Goal: Check status: Check status

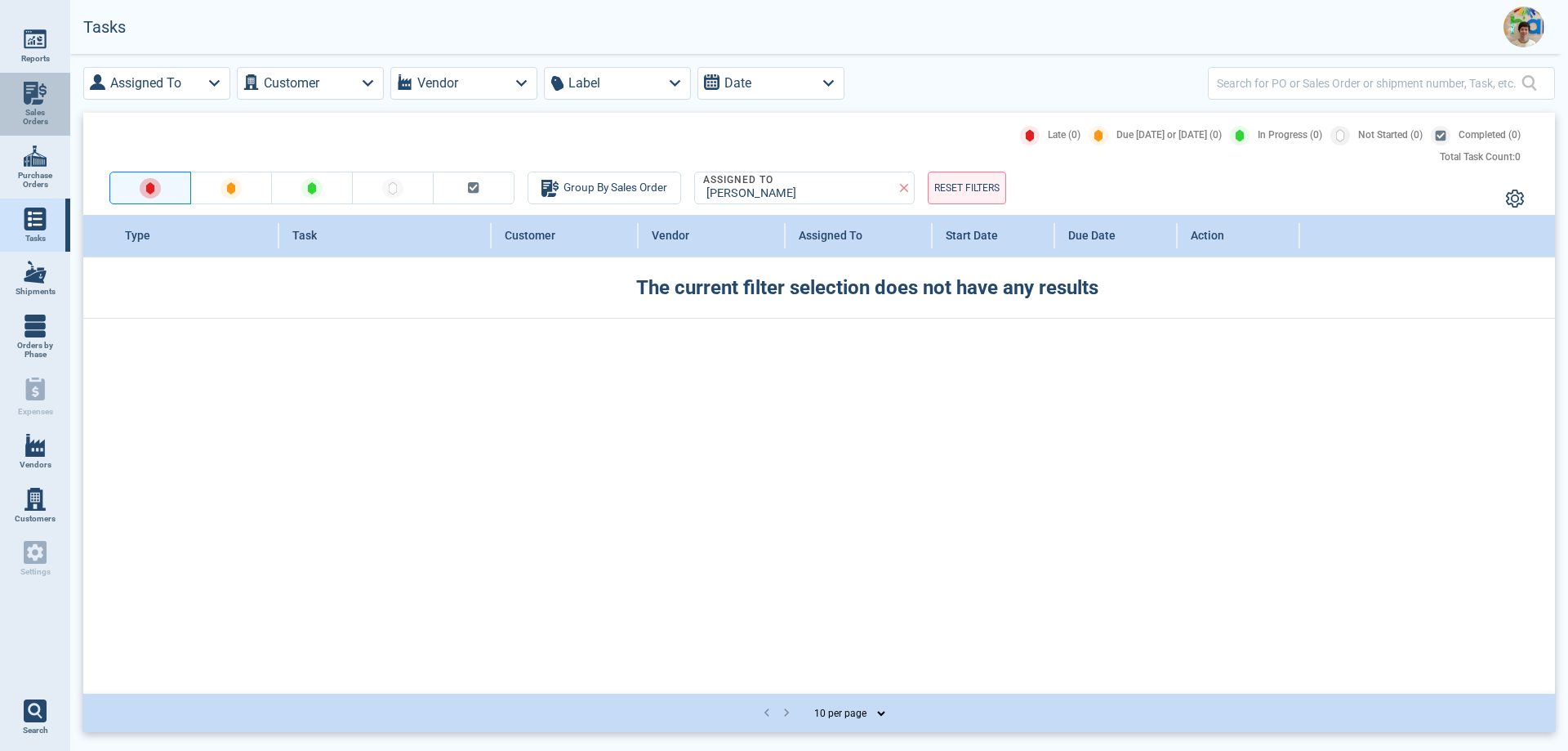
click at [31, 109] on span "Sales Orders" at bounding box center [35, 117] width 44 height 19
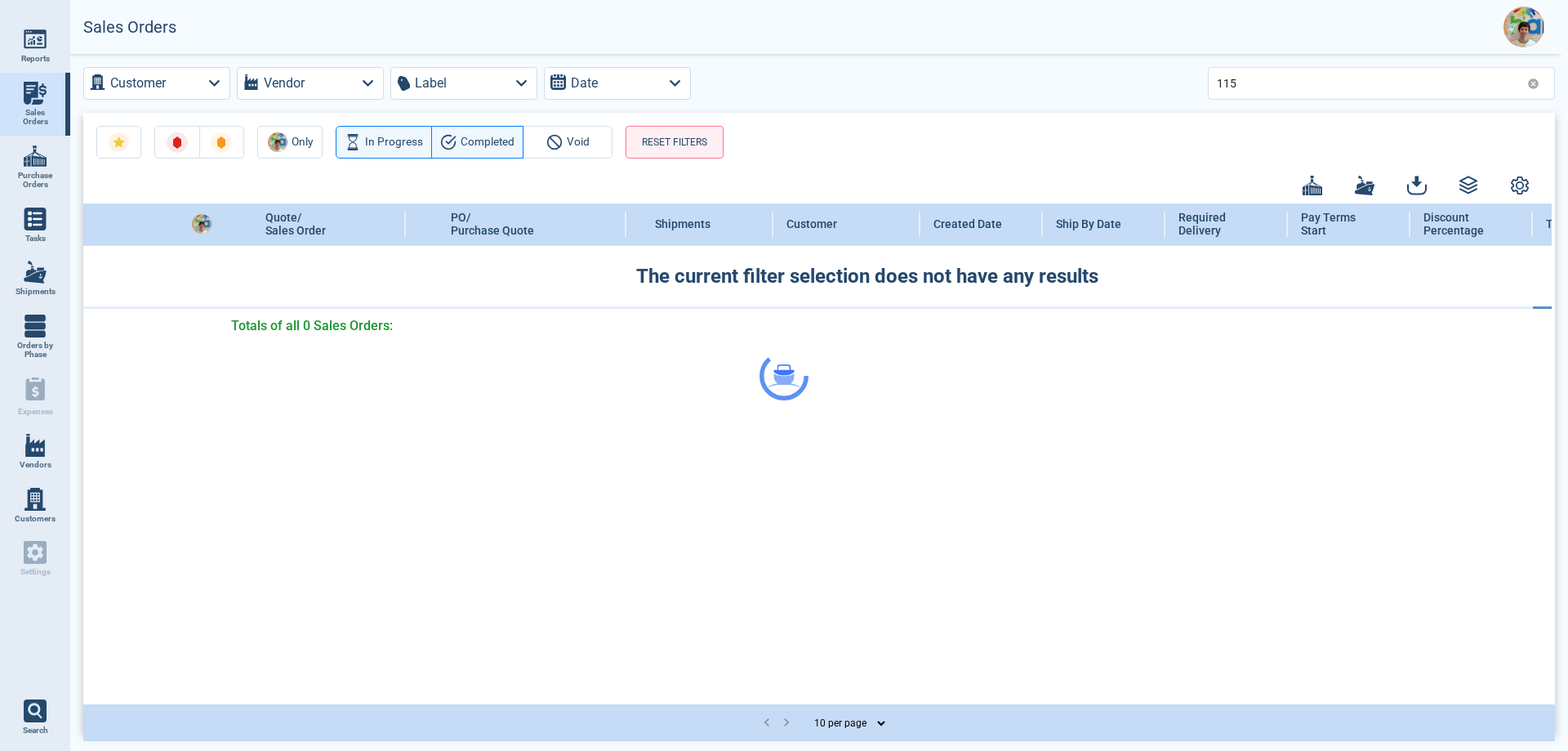
click at [1305, 89] on div at bounding box center [784, 375] width 1568 height 751
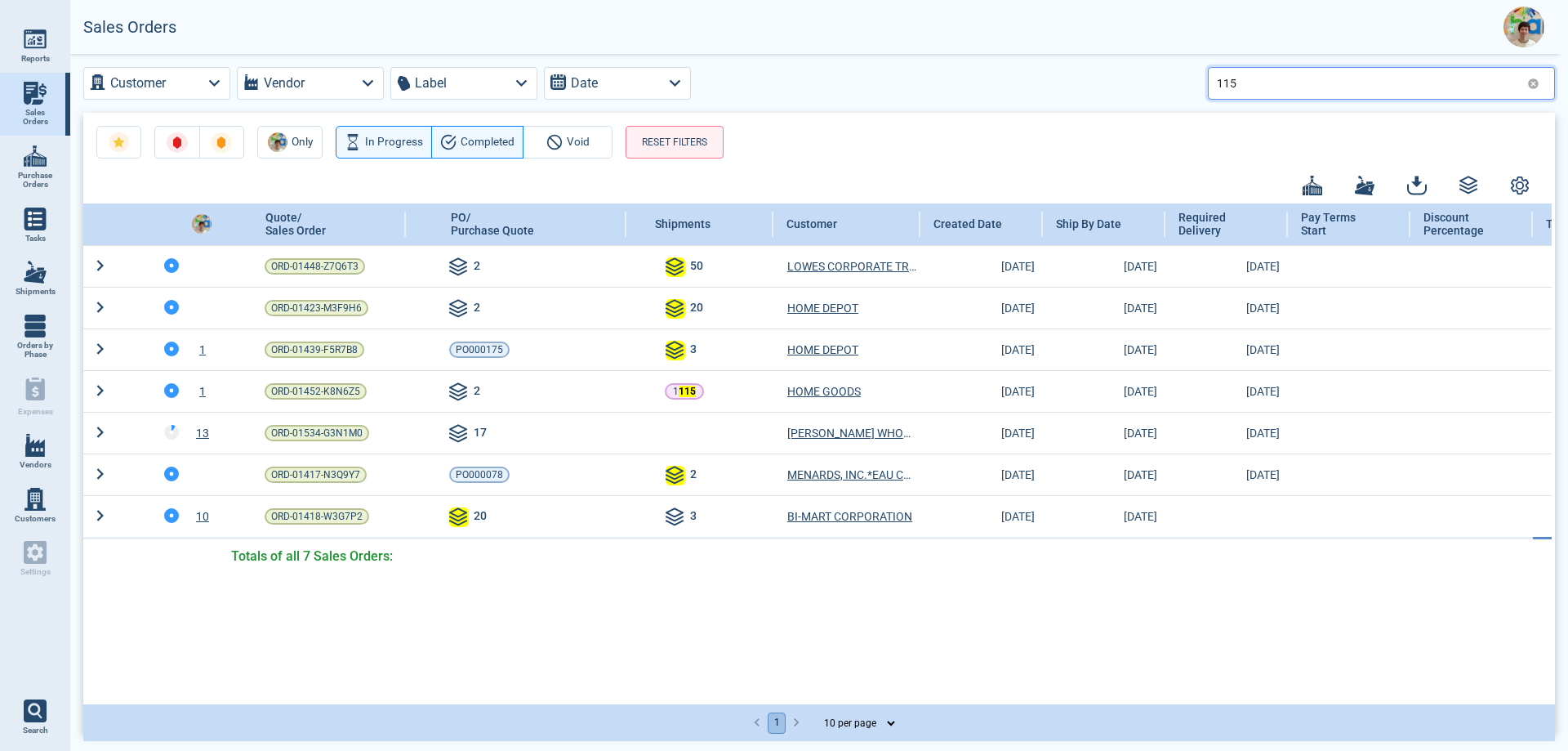
drag, startPoint x: 1241, startPoint y: 83, endPoint x: 1192, endPoint y: 84, distance: 49.0
click at [1192, 84] on div "Customer Vendor Label Date 115" at bounding box center [819, 83] width 1472 height 33
type input "902"
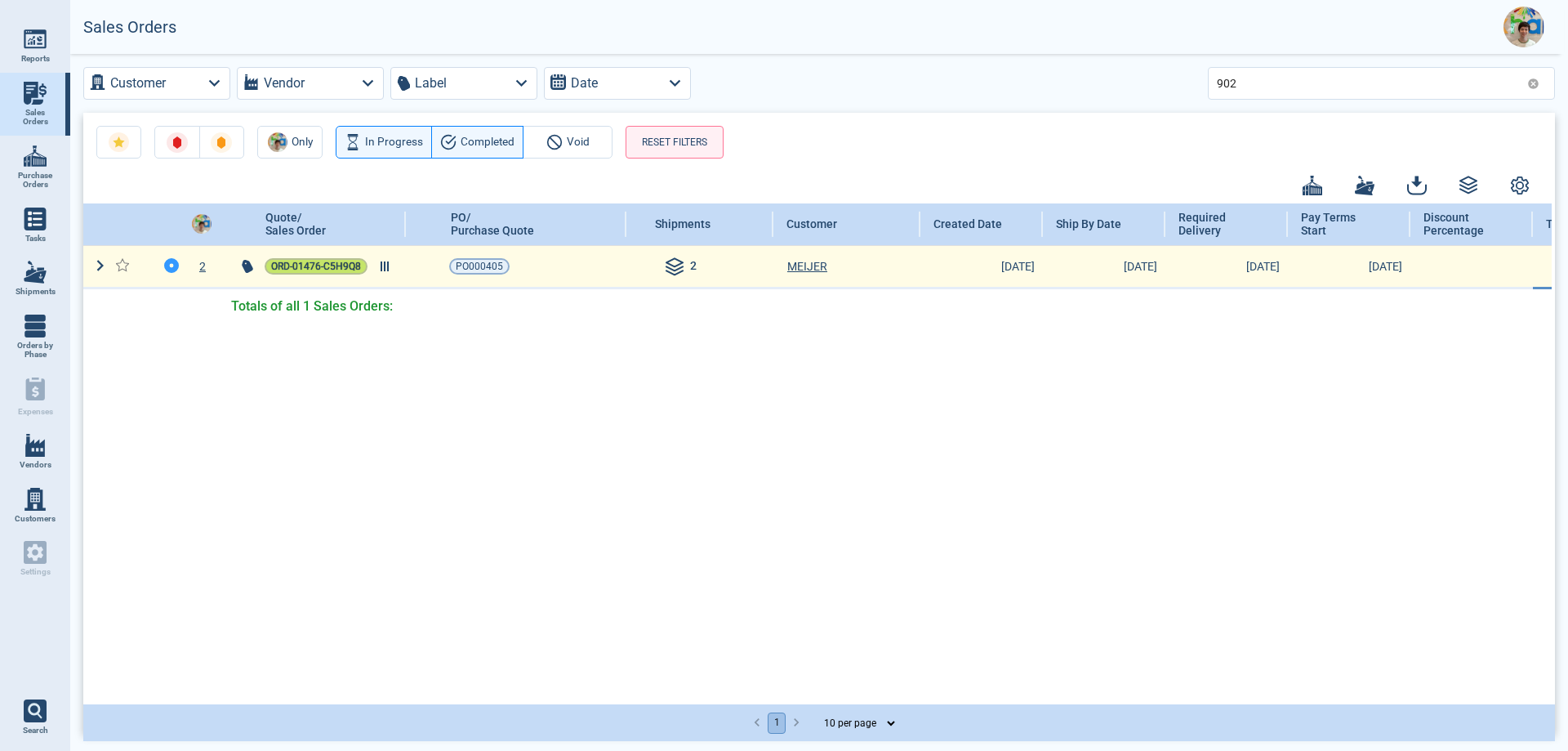
click at [287, 267] on span "ORD-01476-C5H9Q8" at bounding box center [316, 266] width 90 height 16
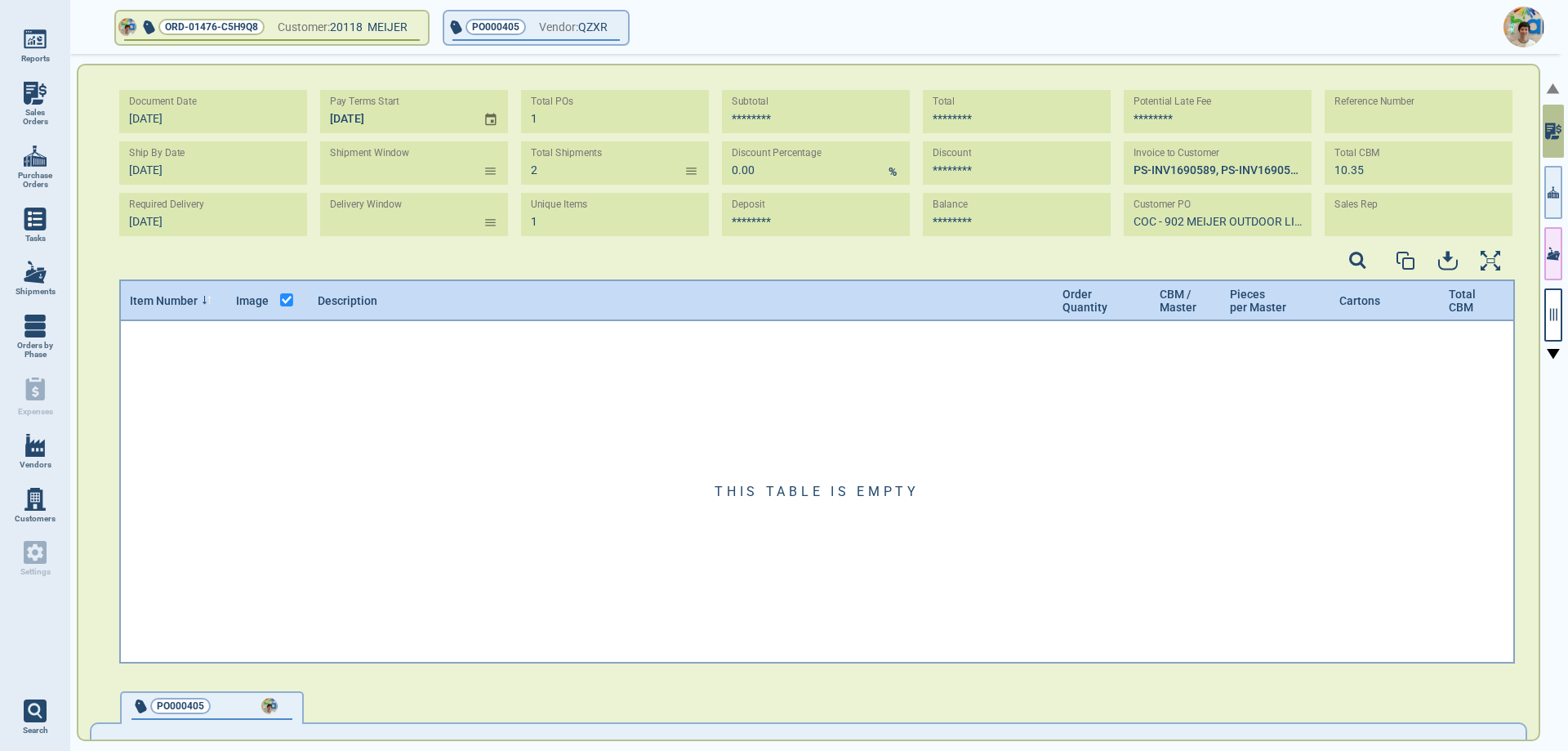
type input "[DATE] - [DATE]"
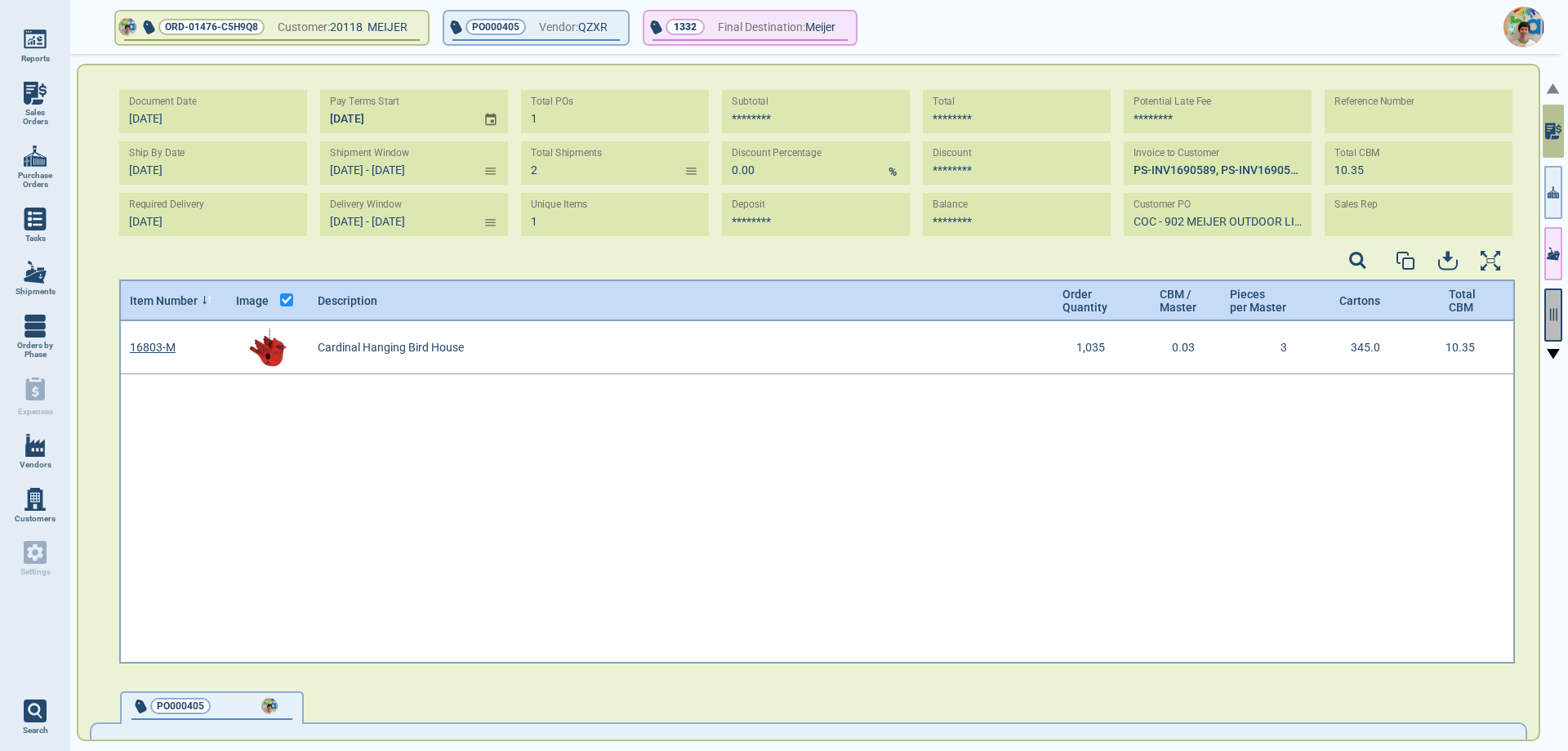
scroll to position [338, 1391]
click at [1553, 306] on button "button" at bounding box center [1553, 314] width 18 height 53
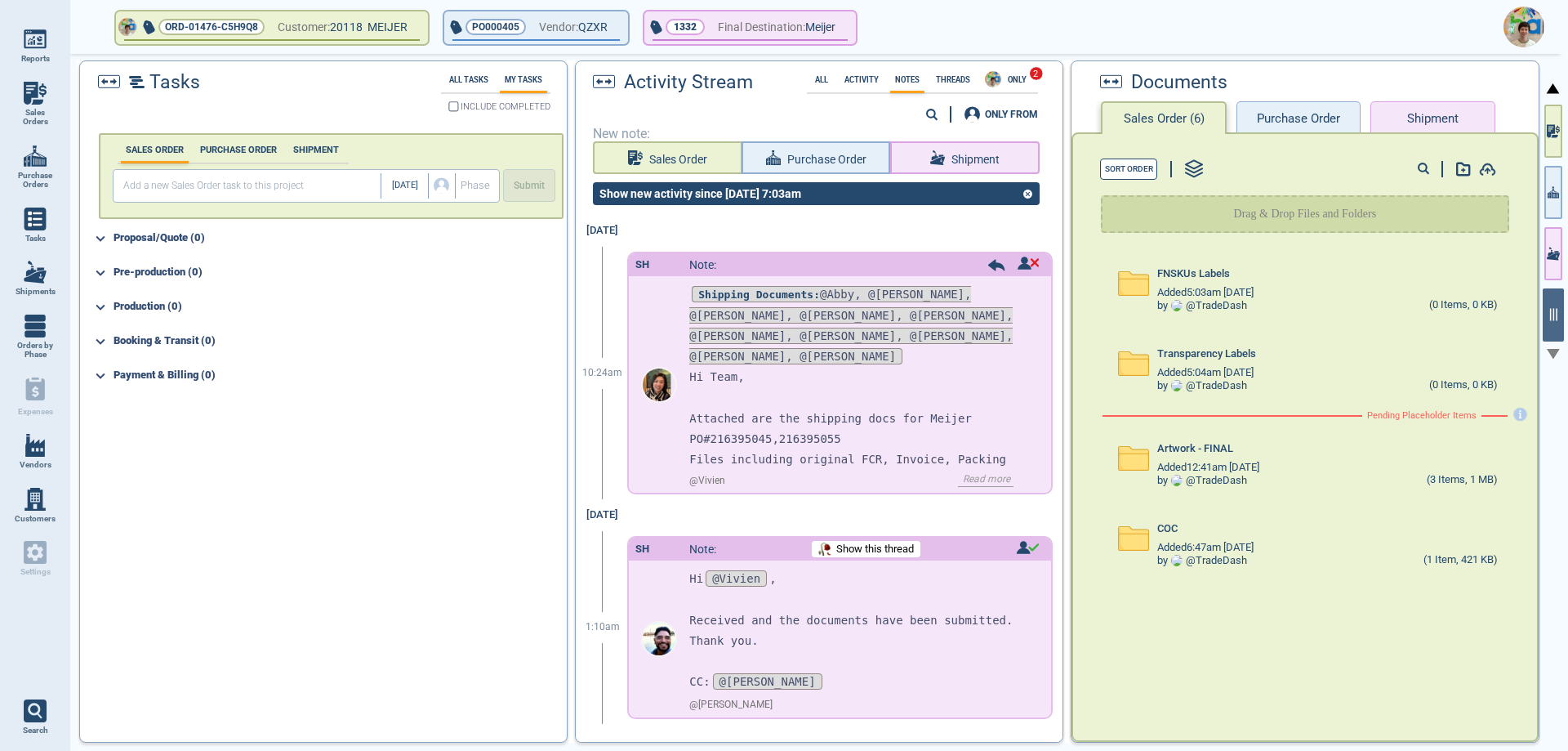
click at [1169, 707] on div "FNSKUs Labels Added 5:03am [DATE] by @ TradeDash (0 Items, 0 KB) Transparency L…" at bounding box center [1305, 491] width 463 height 485
click at [1302, 115] on button "Purchase Order" at bounding box center [1298, 118] width 124 height 33
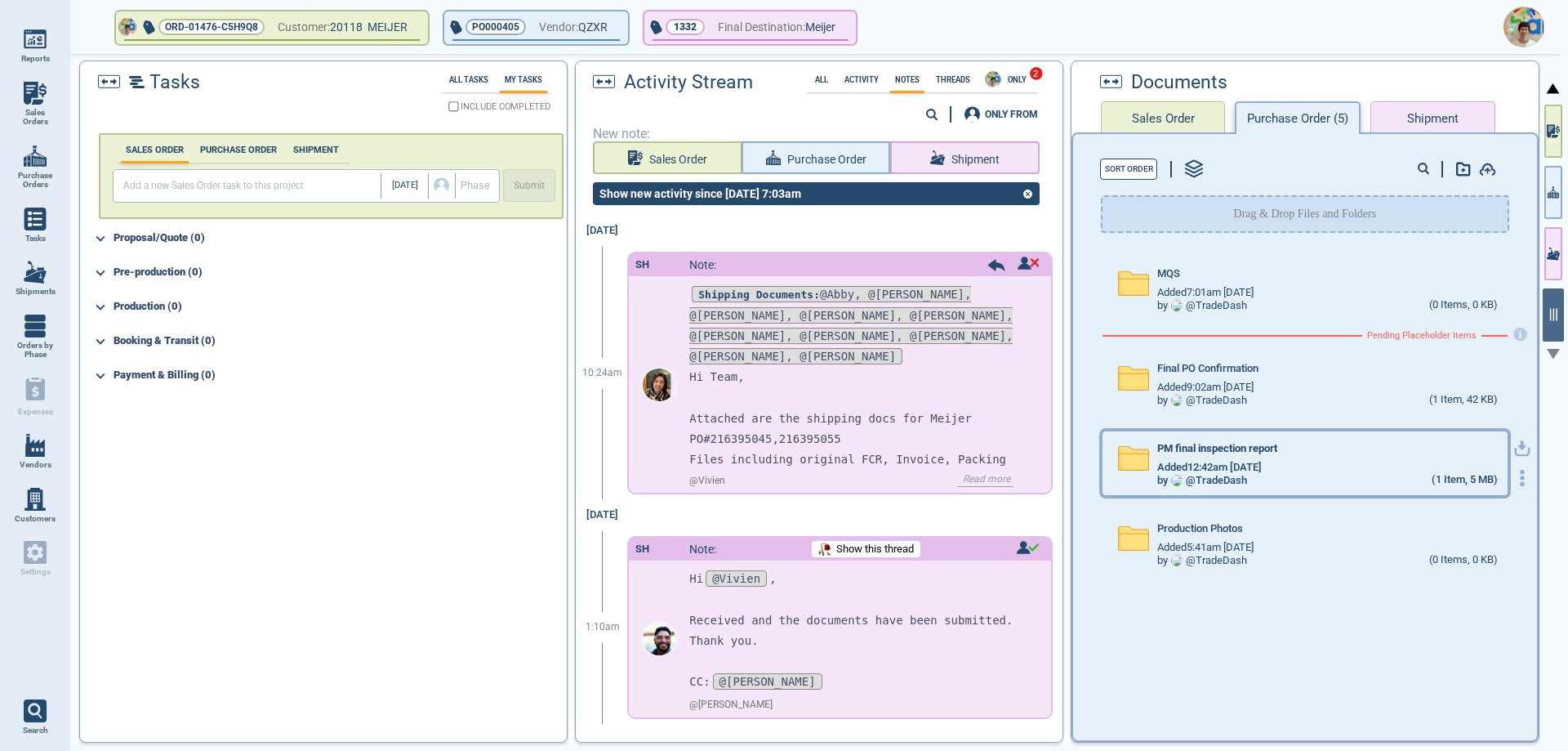
click at [1277, 463] on div "Added 12:42am [DATE]" at bounding box center [1327, 467] width 339 height 13
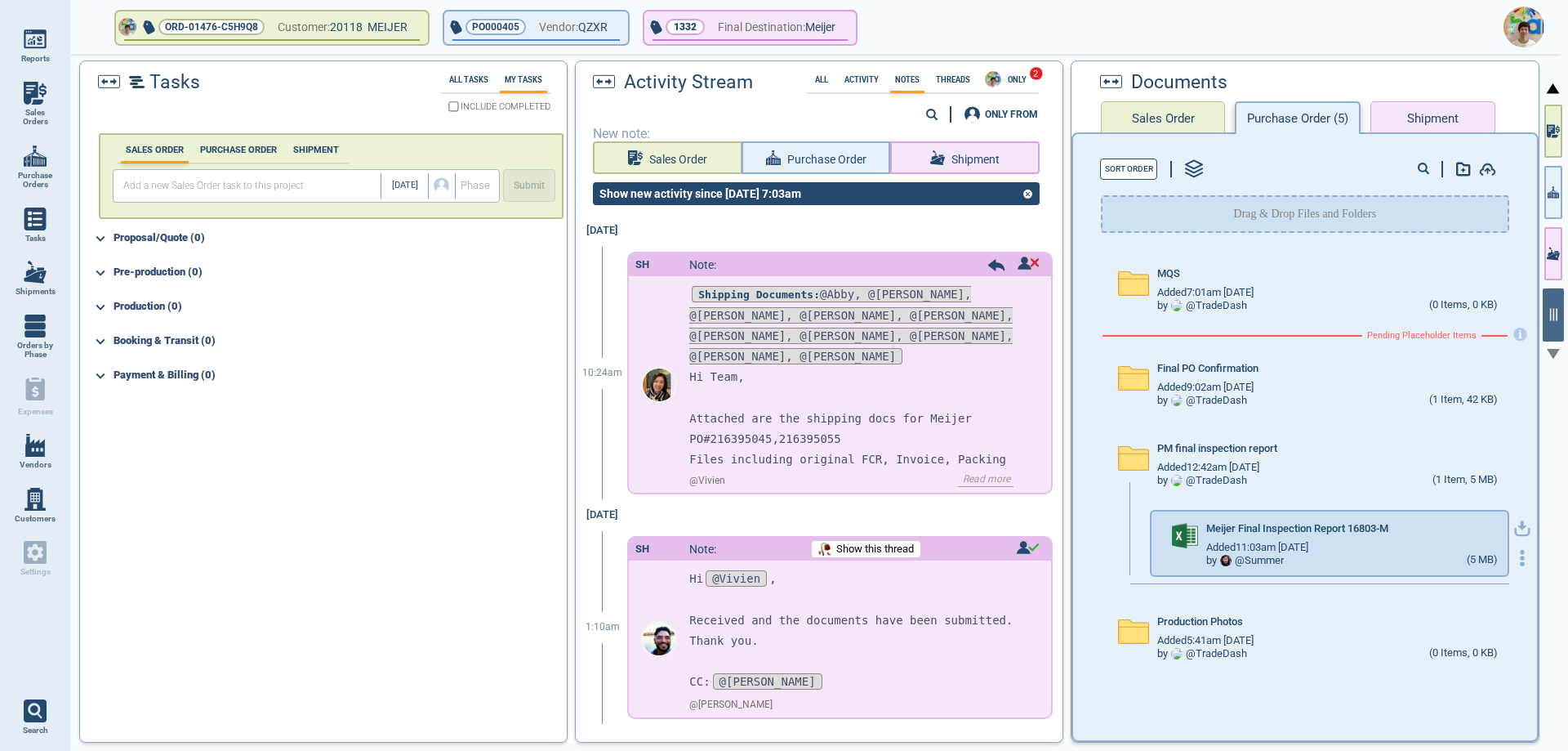
click at [1514, 530] on icon "button" at bounding box center [1522, 528] width 16 height 16
click at [1511, 16] on img at bounding box center [1524, 27] width 41 height 41
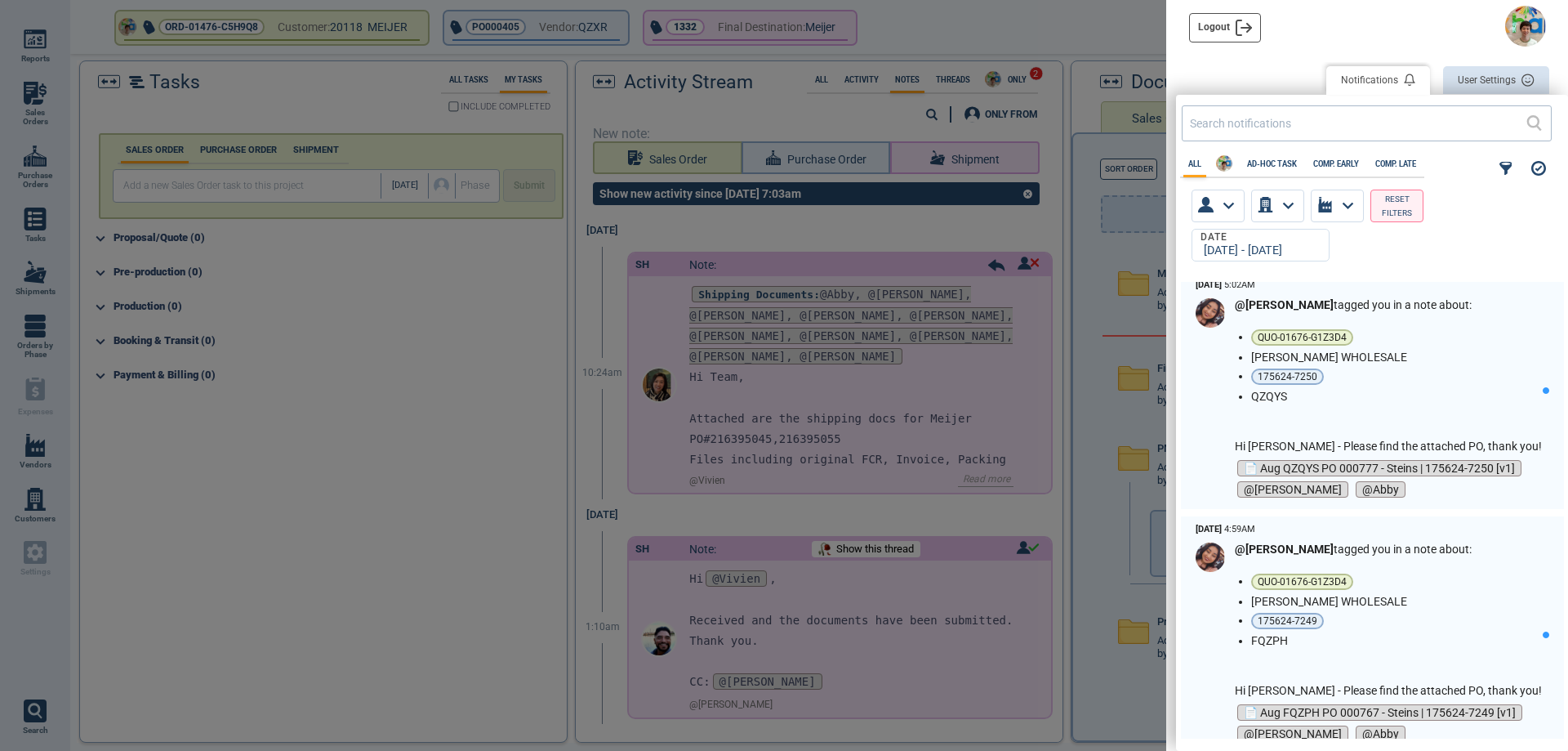
scroll to position [3350, 0]
